Goal: Find contact information: Find contact information

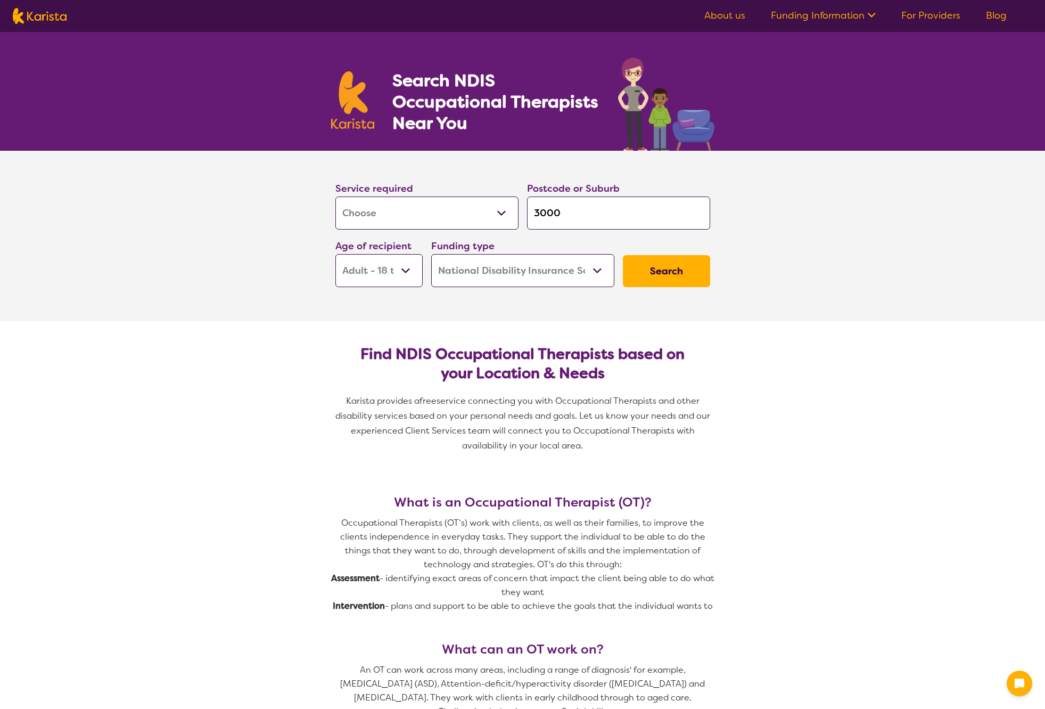
select select "[MEDICAL_DATA]"
select select "AD"
select select "NDIS"
select select "[MEDICAL_DATA]"
select select "AD"
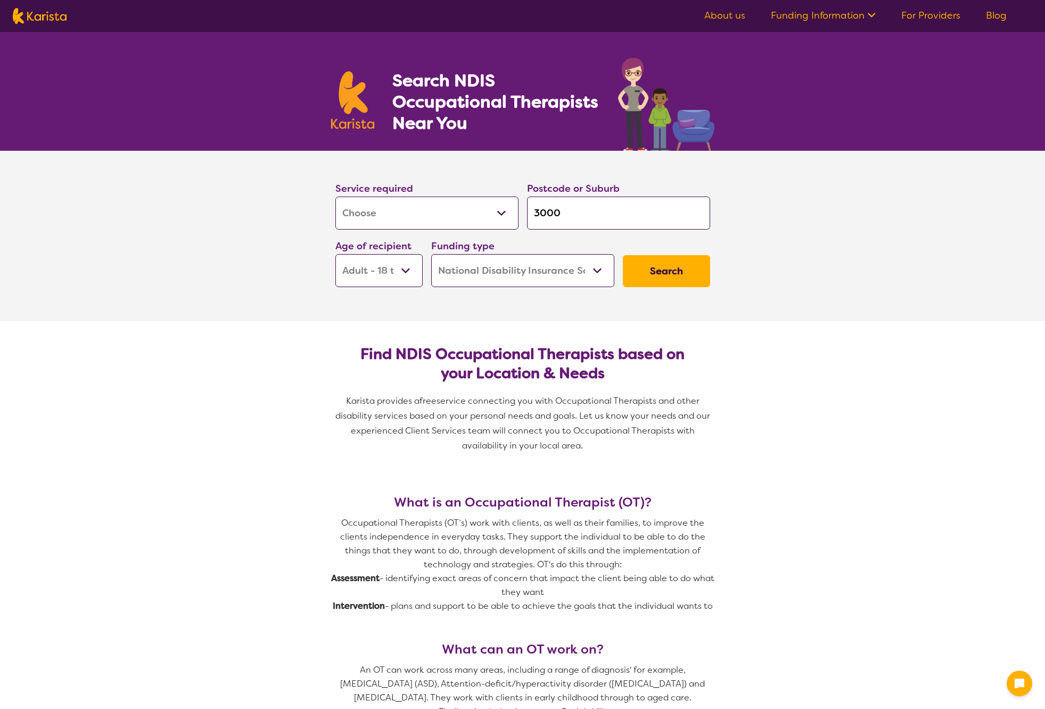
select select "NDIS"
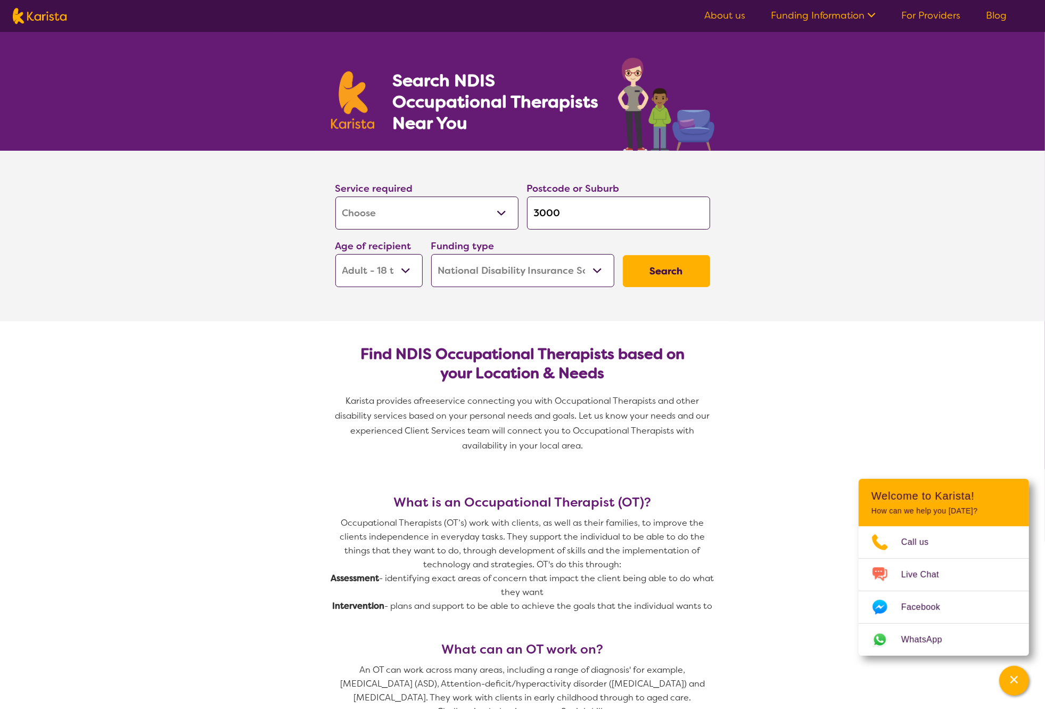
click at [40, 19] on img at bounding box center [40, 16] width 54 height 16
select select "[MEDICAL_DATA]"
select select "AD"
select select "NDIS"
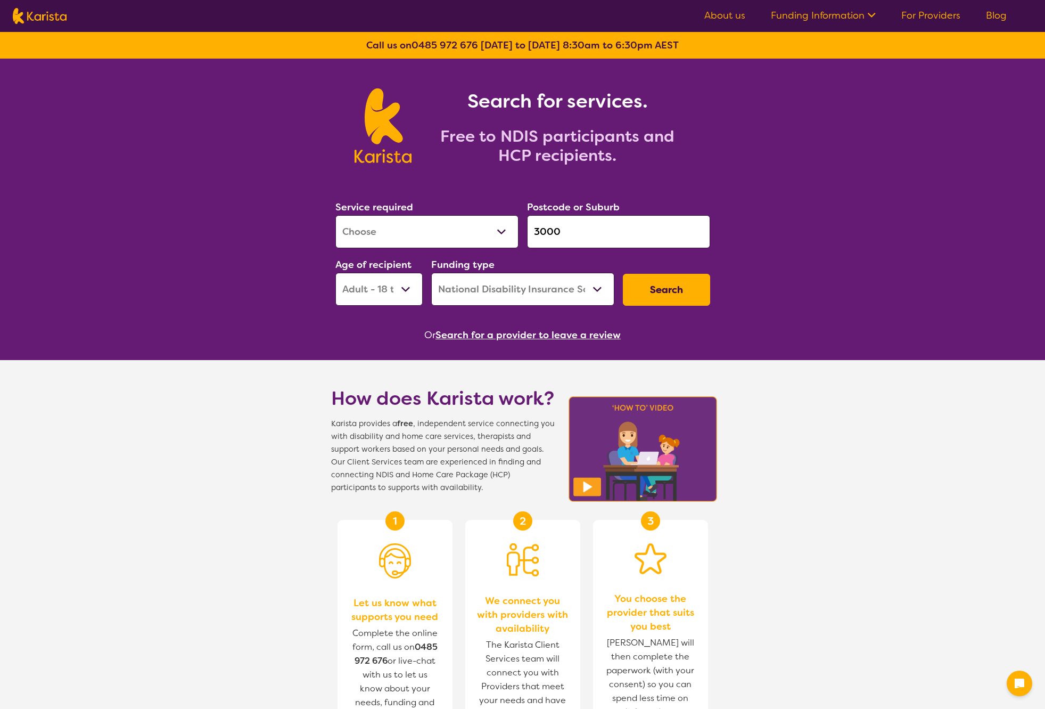
select select "[MEDICAL_DATA]"
select select "AD"
select select "NDIS"
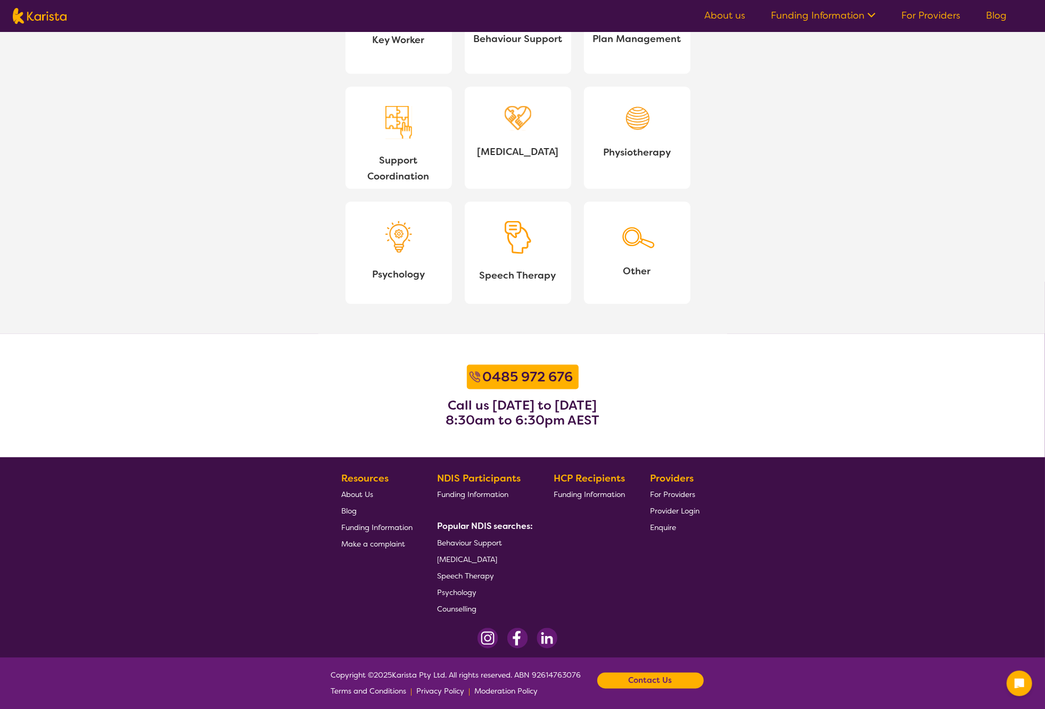
scroll to position [1077, 0]
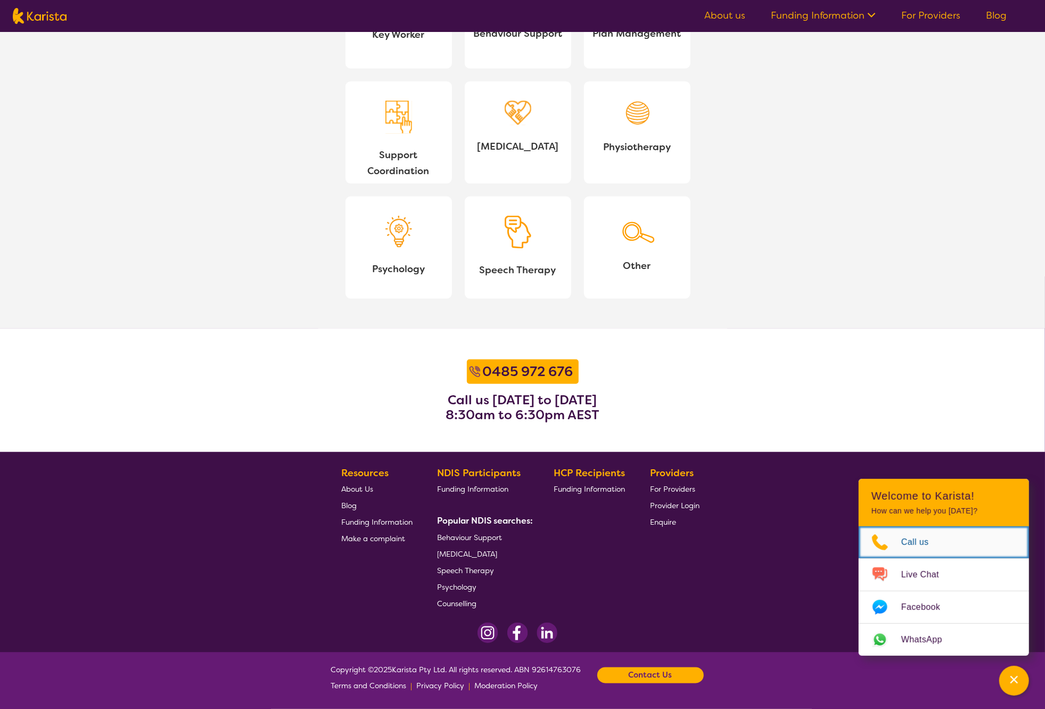
click at [892, 540] on icon "Choose channel" at bounding box center [880, 541] width 43 height 17
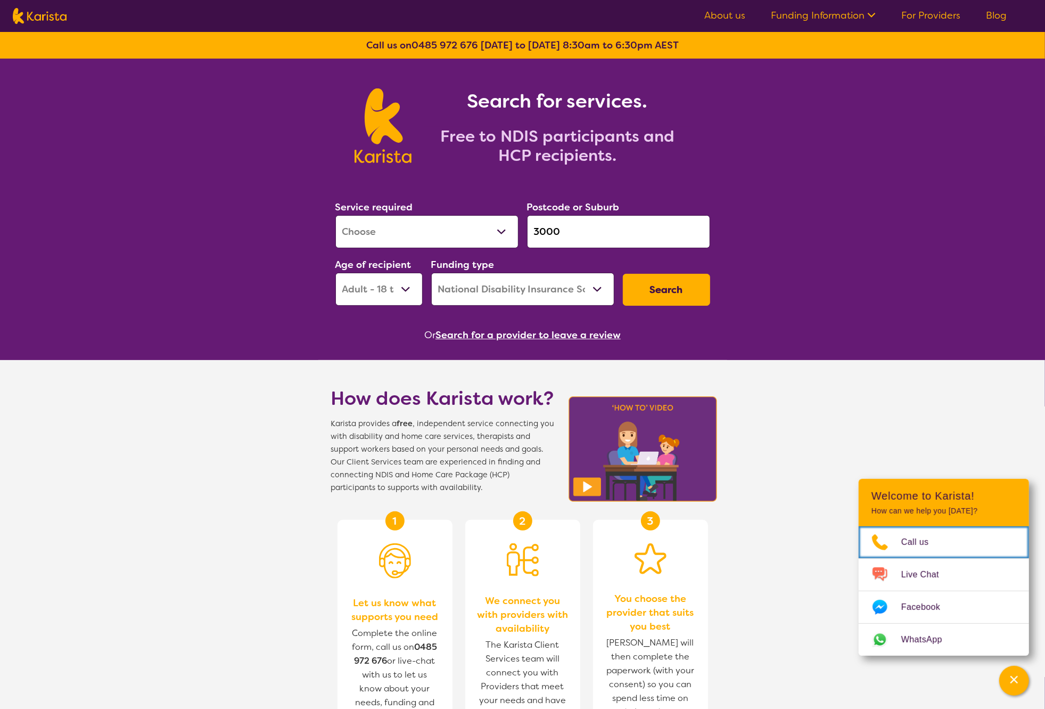
scroll to position [0, 0]
click at [721, 15] on link "About us" at bounding box center [724, 15] width 41 height 13
